Goal: Transaction & Acquisition: Purchase product/service

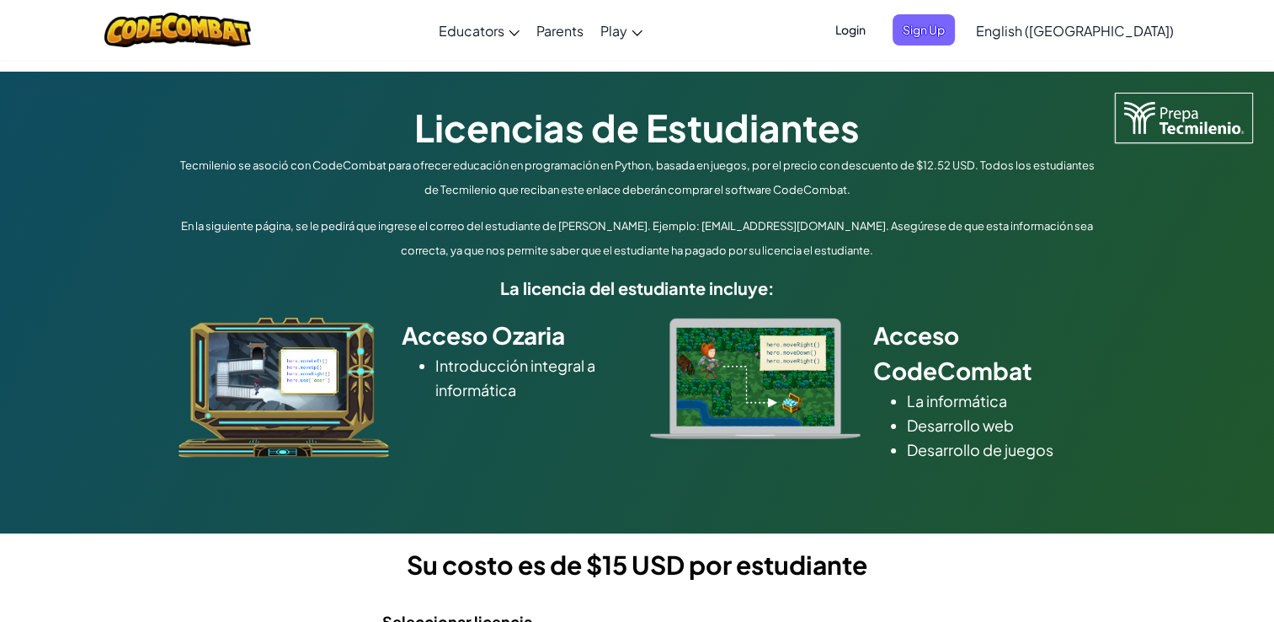
click at [643, 381] on div at bounding box center [756, 378] width 236 height 121
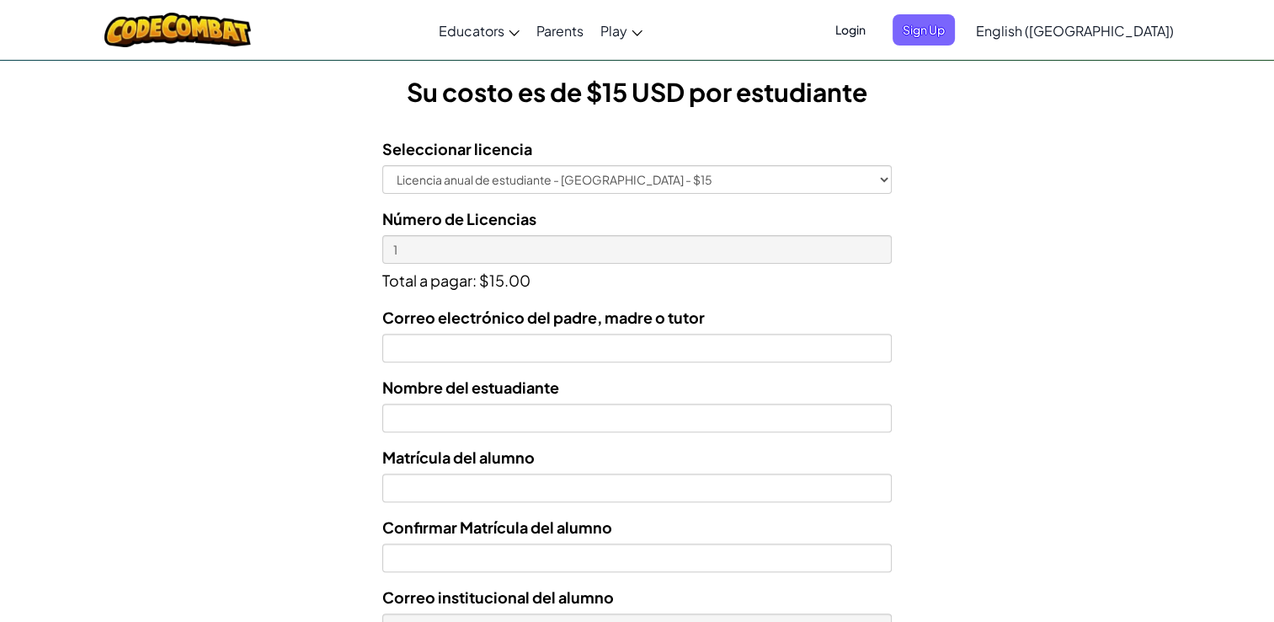
scroll to position [505, 0]
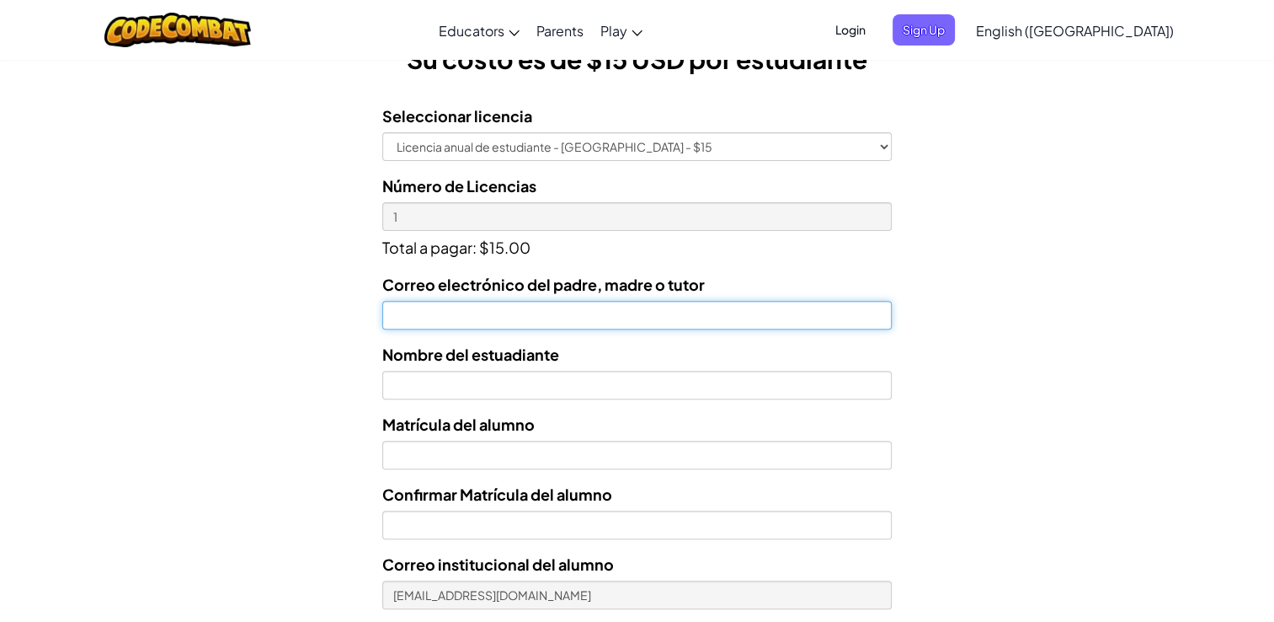
click at [586, 319] on input "Correo electrónico del padre, madre o tutor" at bounding box center [637, 315] width 510 height 29
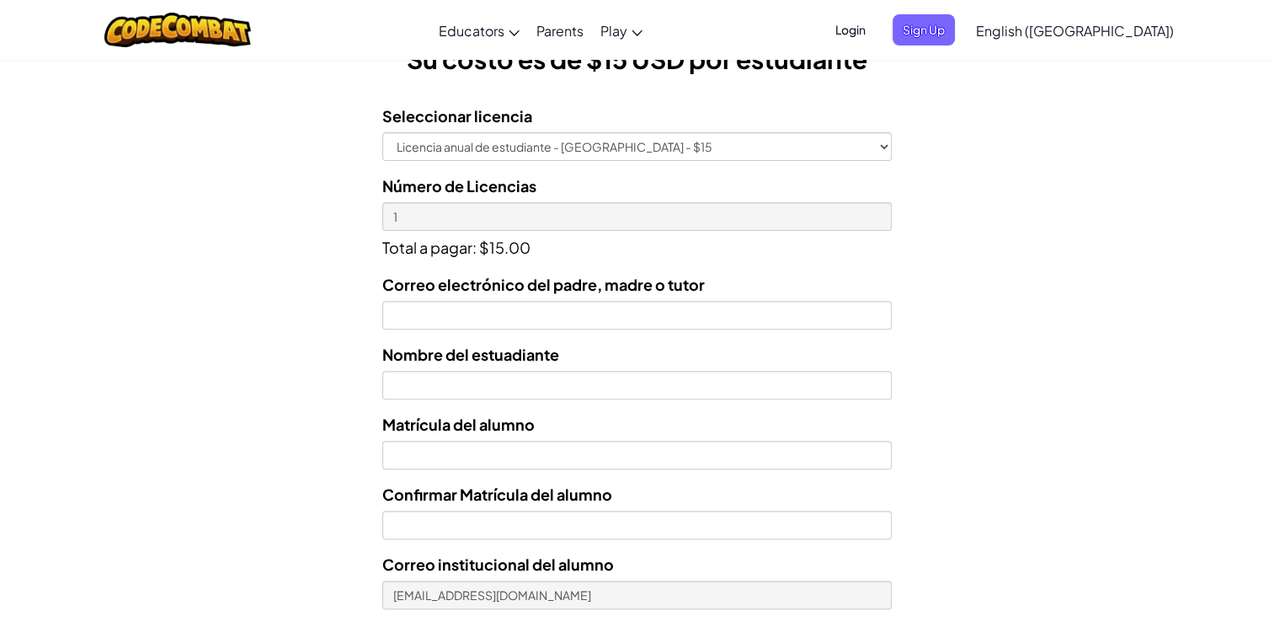
click at [1070, 343] on div "Licencias de Estudiantes Tecmilenio se asoció con CodeCombat para ofrecer educa…" at bounding box center [637, 189] width 1274 height 1246
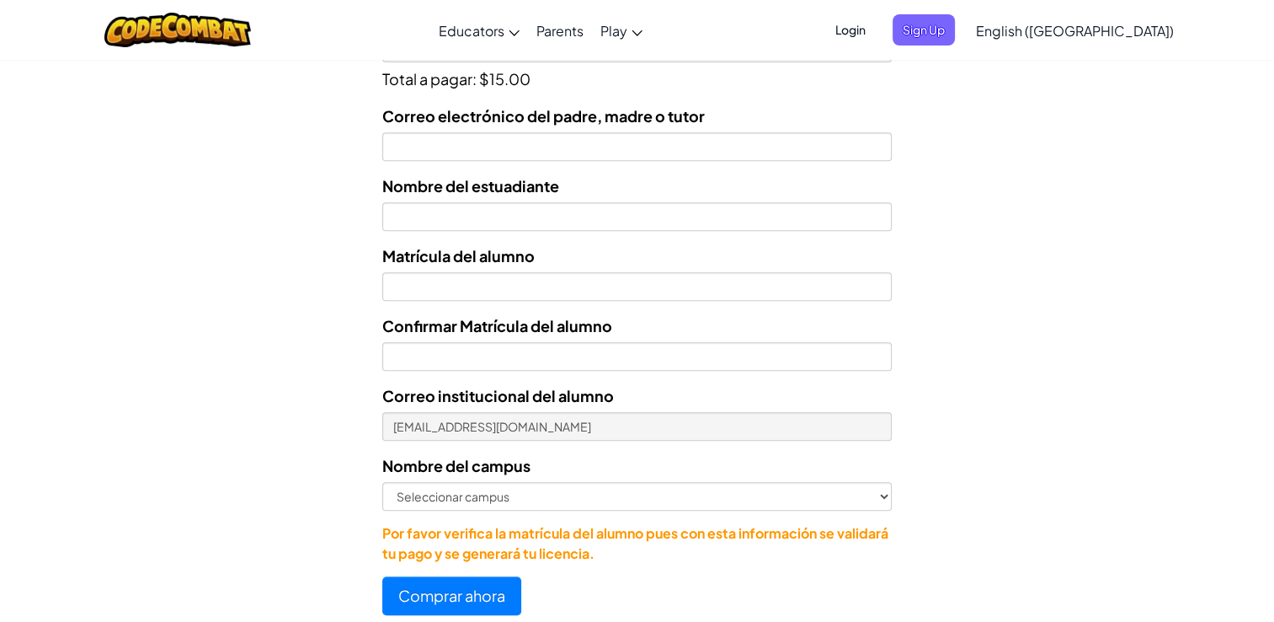
scroll to position [640, 0]
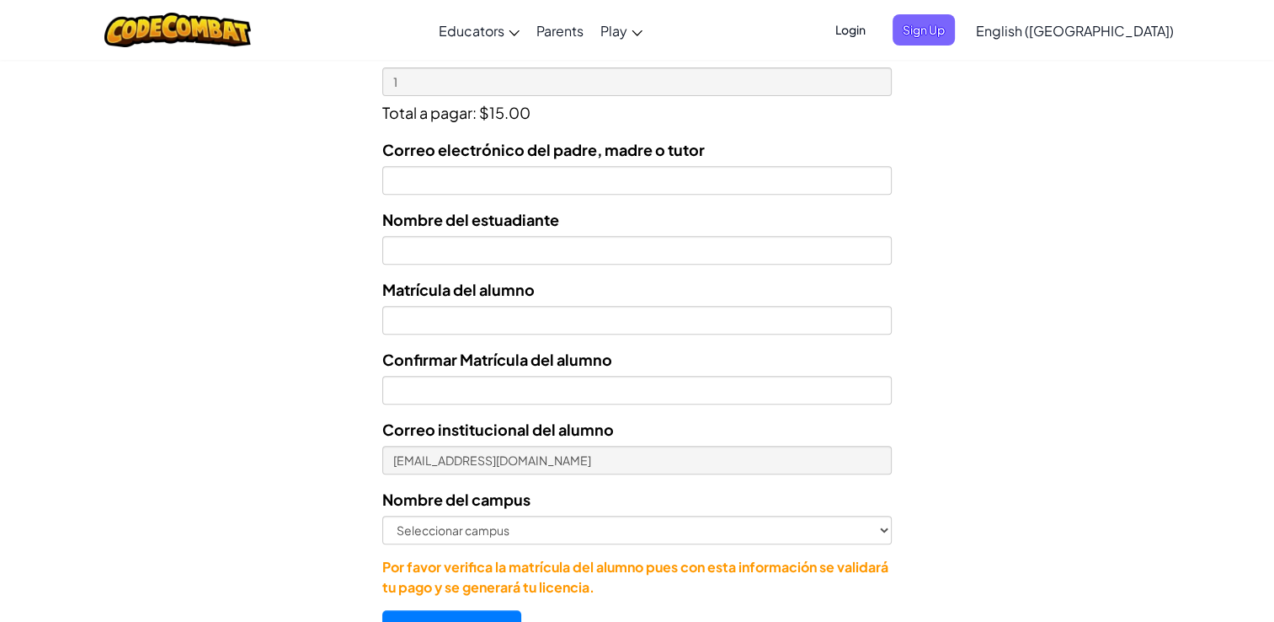
click at [704, 200] on div "Correo electrónico del padre, madre o tutor Nombre del estuadiante Matrícula de…" at bounding box center [637, 367] width 510 height 460
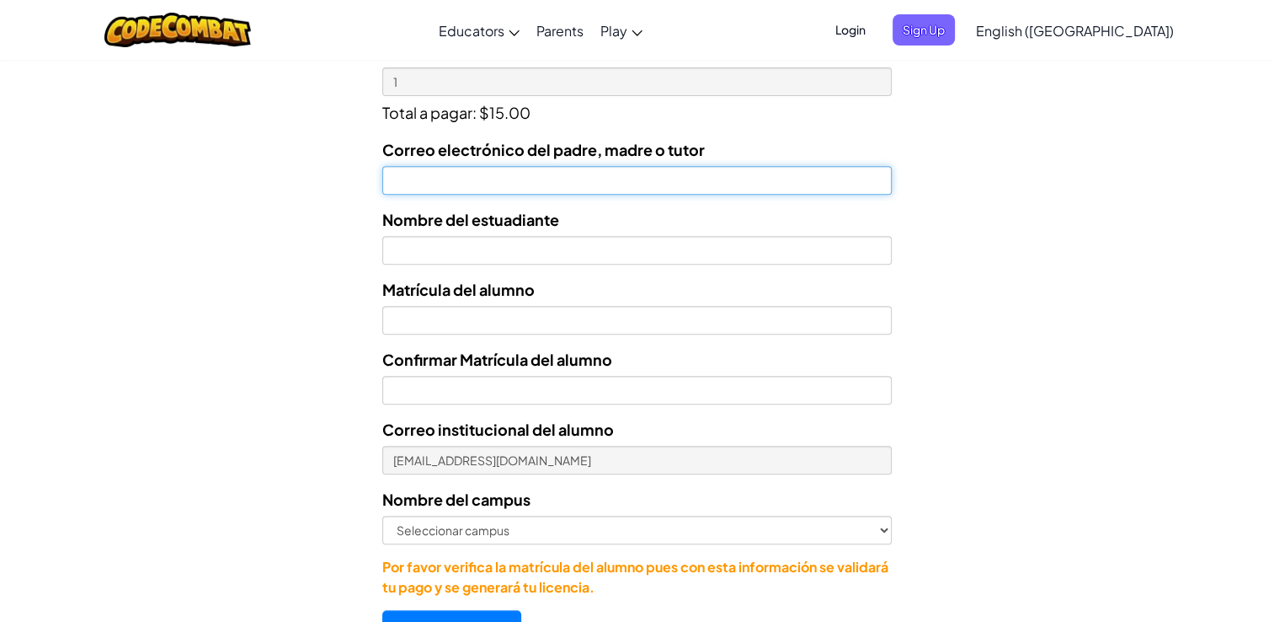
click at [704, 181] on input "Correo electrónico del padre, madre o tutor" at bounding box center [637, 180] width 510 height 29
click at [628, 179] on input "[EMAIL_ADDRESS][DOMAIN_NAME]" at bounding box center [637, 180] width 510 height 29
type input "[EMAIL_ADDRESS][DOMAIN_NAME]"
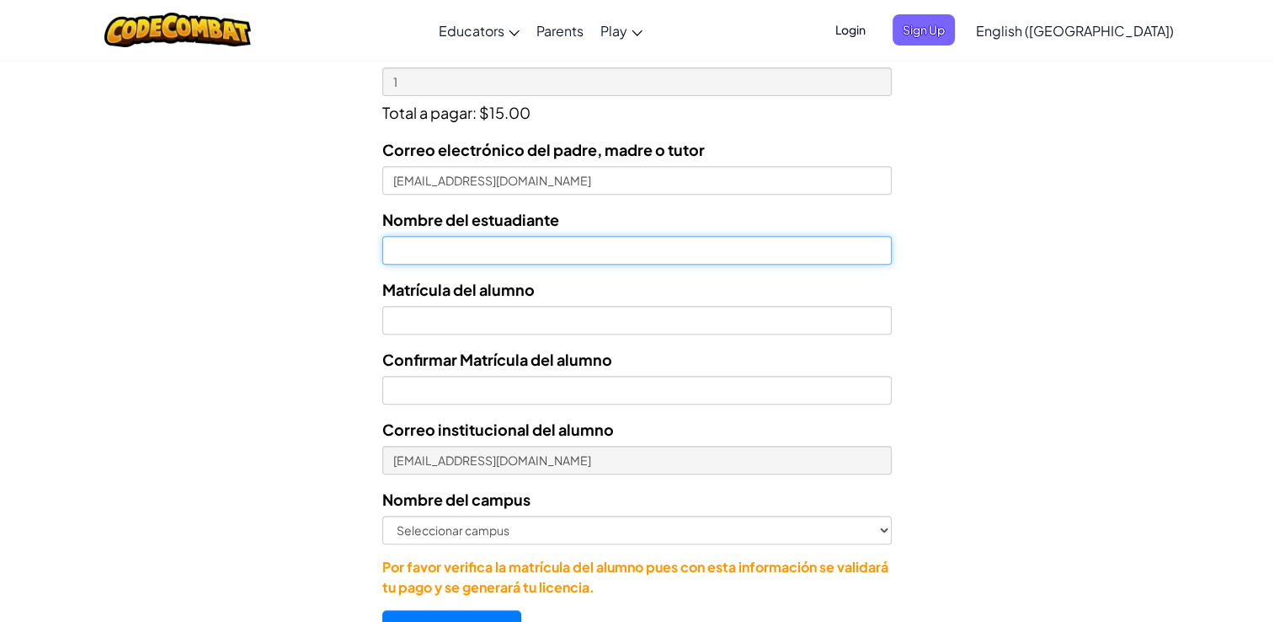
click at [511, 255] on input "text" at bounding box center [637, 250] width 510 height 29
type input "[PERSON_NAME] Gesu [PERSON_NAME]"
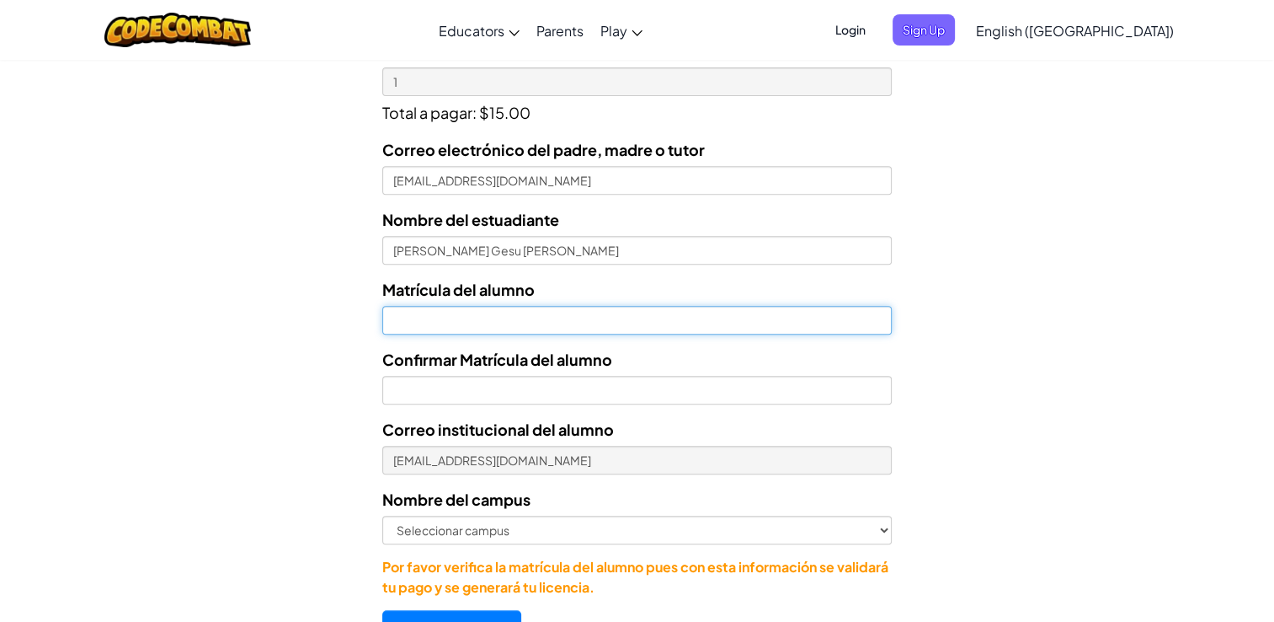
click at [509, 325] on input "Nombre del estuadiante" at bounding box center [637, 320] width 510 height 29
type input "07133902"
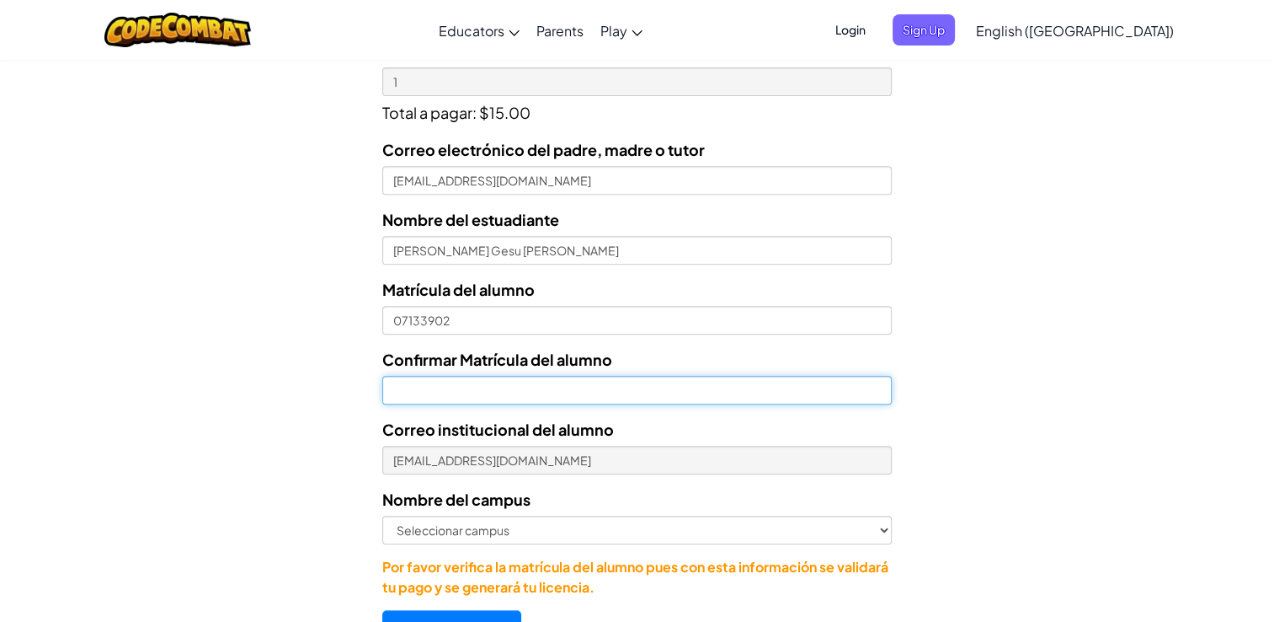
click at [495, 394] on input "Confirmar Matrícula del alumno" at bounding box center [637, 390] width 510 height 29
type input "07133902"
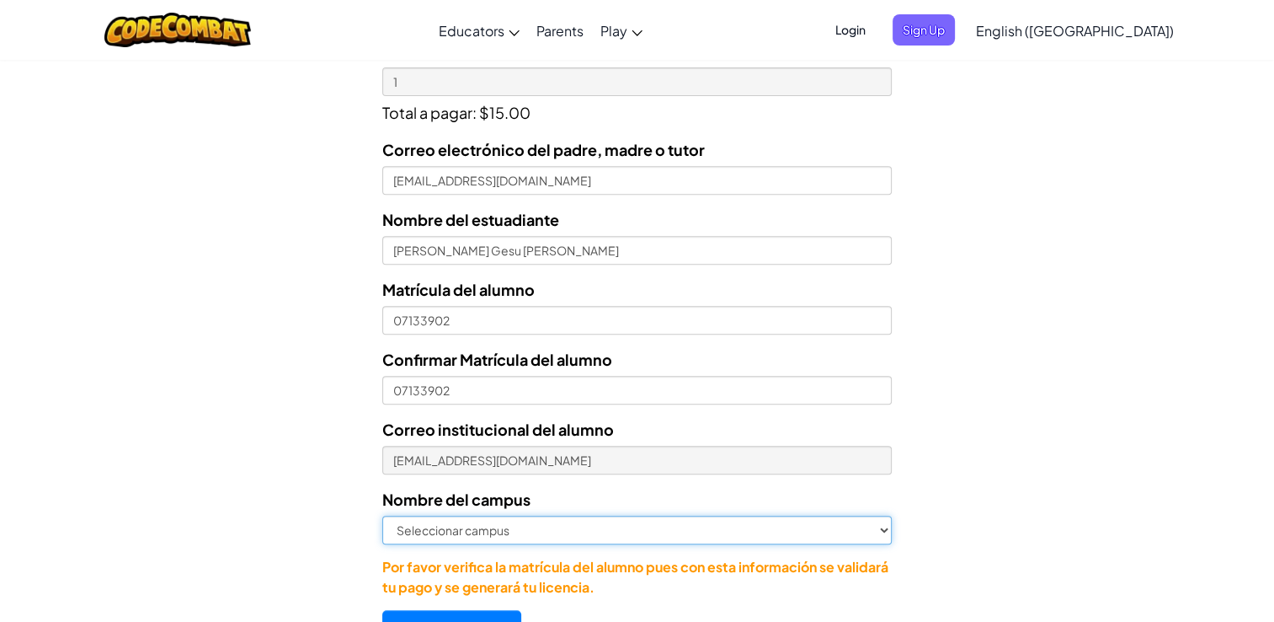
click at [507, 534] on select "Seleccionar campus [GEOGRAPHIC_DATA] Central [GEOGRAPHIC_DATA] [GEOGRAPHIC_DATA…" at bounding box center [637, 529] width 510 height 29
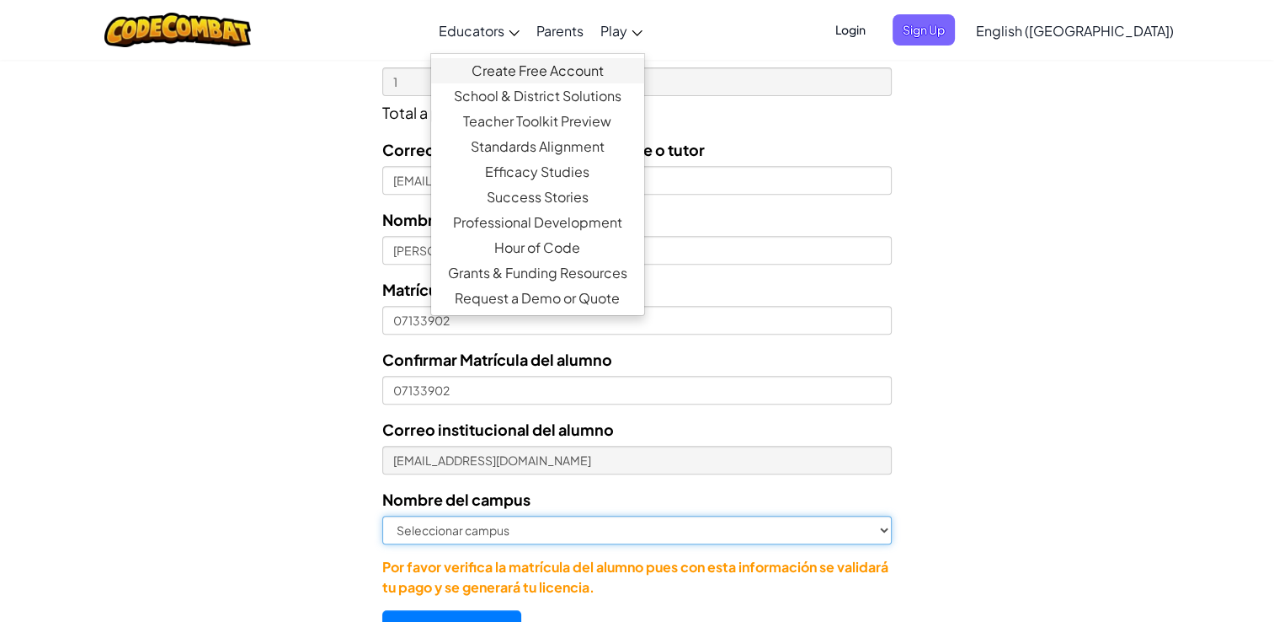
select select "Cumbres"
click at [382, 515] on select "Seleccionar campus [GEOGRAPHIC_DATA] Central [GEOGRAPHIC_DATA] [GEOGRAPHIC_DATA…" at bounding box center [637, 529] width 510 height 29
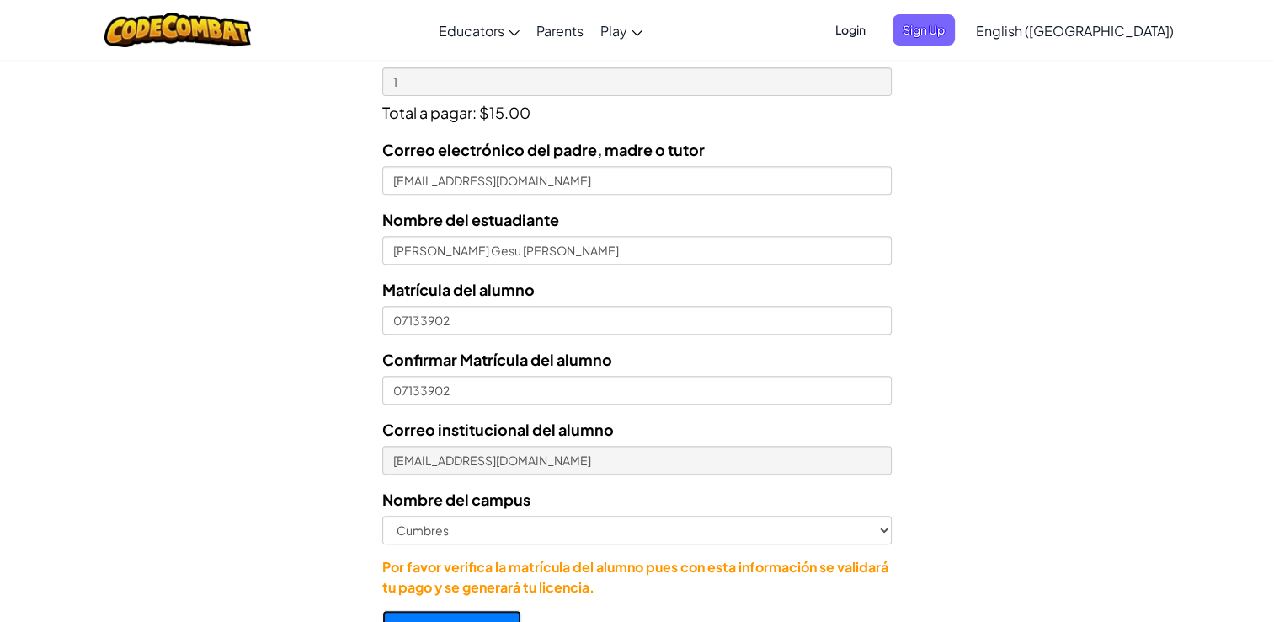
click at [478, 611] on button "Comprar ahora" at bounding box center [451, 629] width 139 height 39
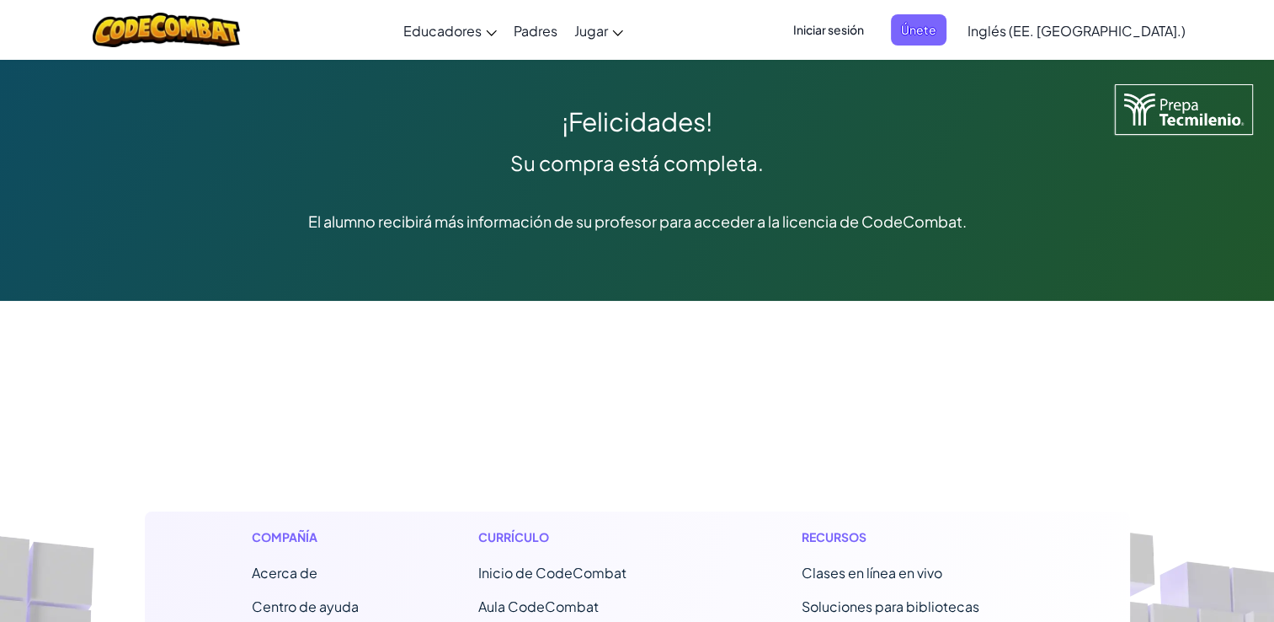
click at [874, 27] on span "Iniciar sesión" at bounding box center [828, 29] width 91 height 31
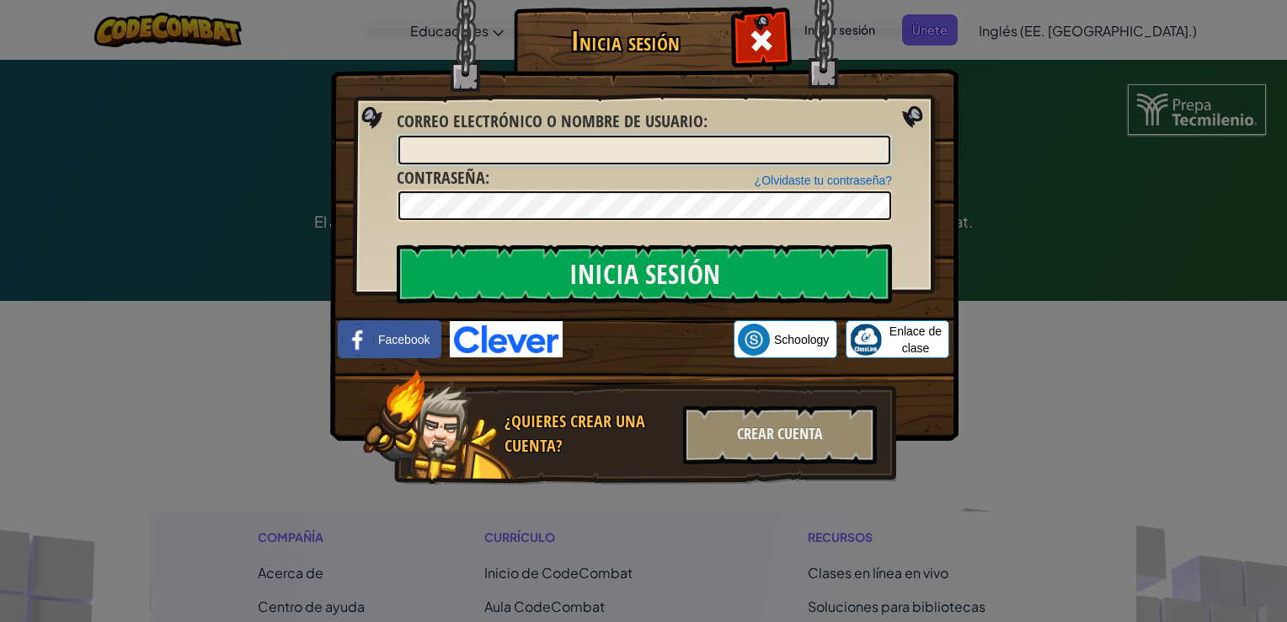
click at [572, 157] on input "Correo electrónico o nombre de usuario :" at bounding box center [644, 150] width 492 height 29
type input "[EMAIL_ADDRESS][DOMAIN_NAME]"
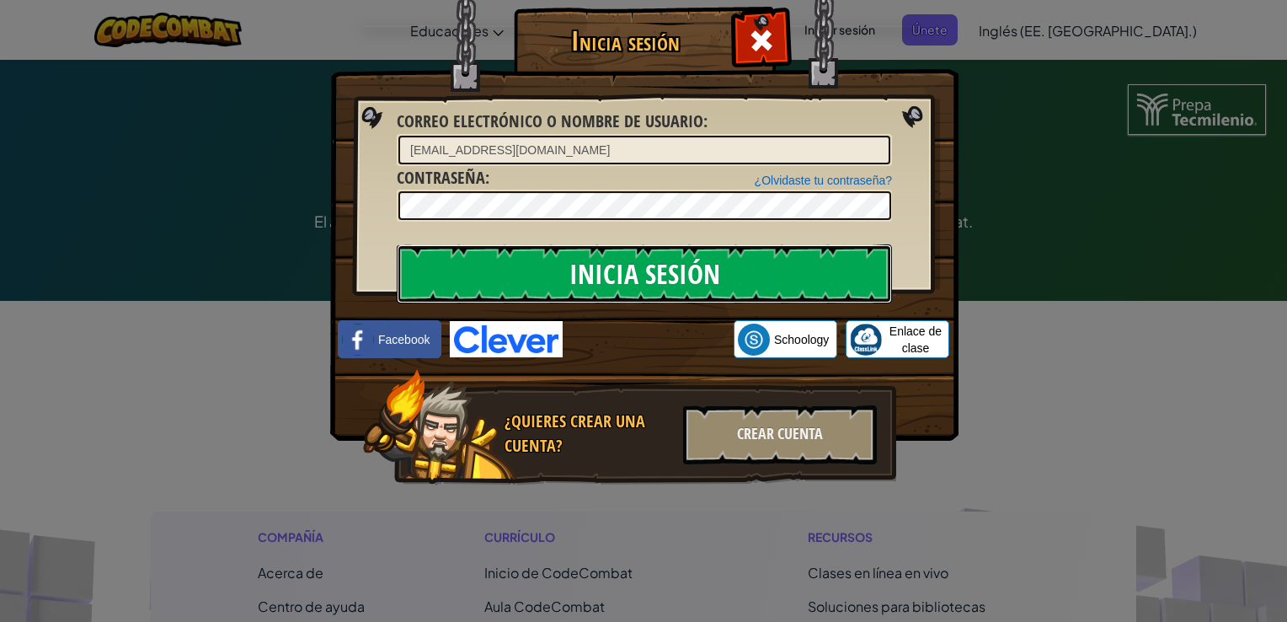
click at [642, 268] on input "Log In" at bounding box center [644, 273] width 495 height 59
